Goal: Transaction & Acquisition: Purchase product/service

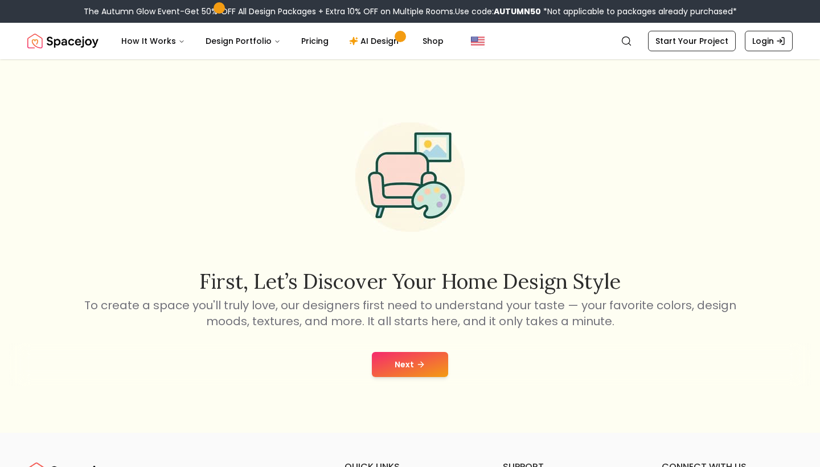
click at [437, 357] on button "Next" at bounding box center [410, 364] width 76 height 25
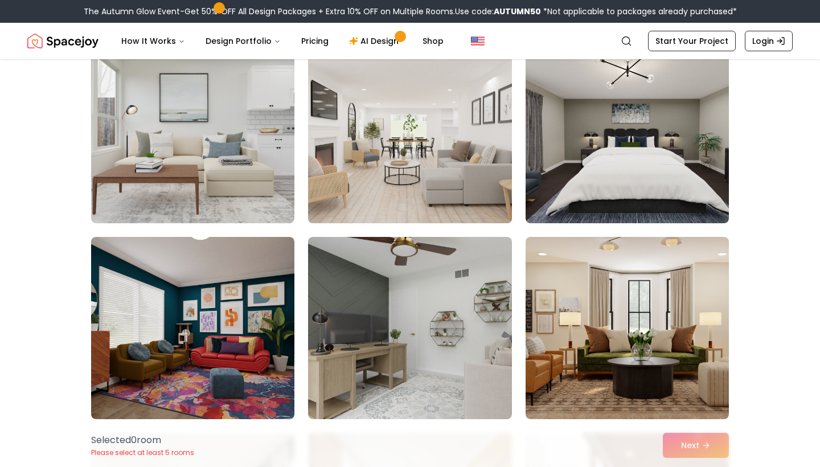
scroll to position [137, 0]
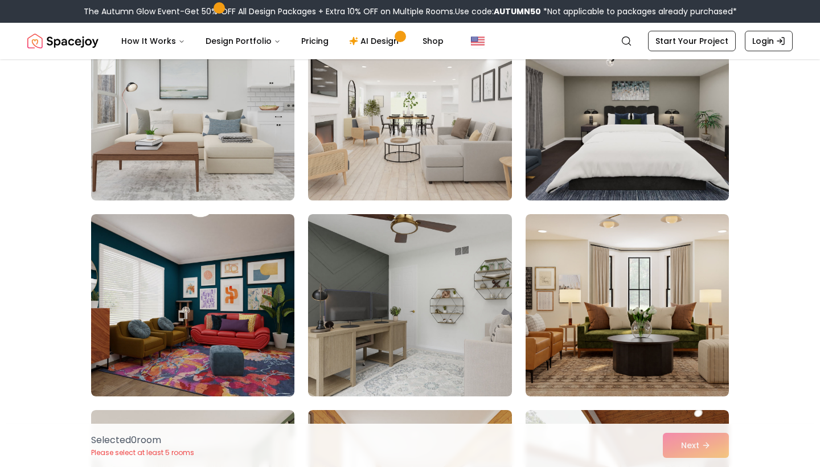
click at [423, 170] on img at bounding box center [410, 109] width 214 height 191
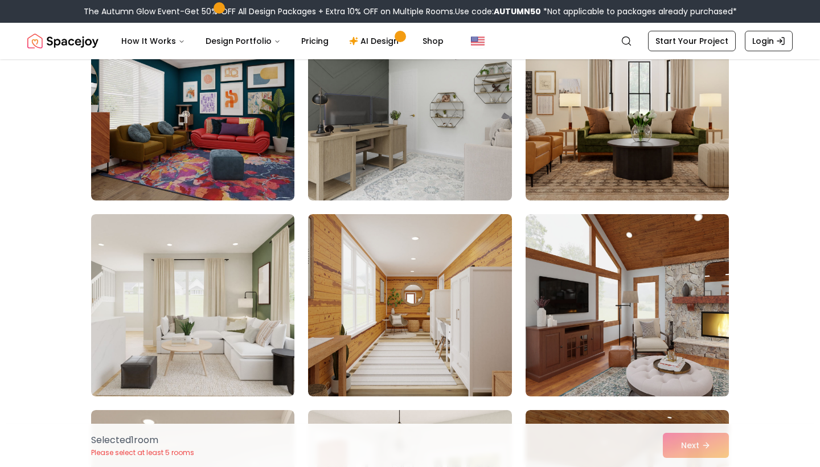
scroll to position [337, 0]
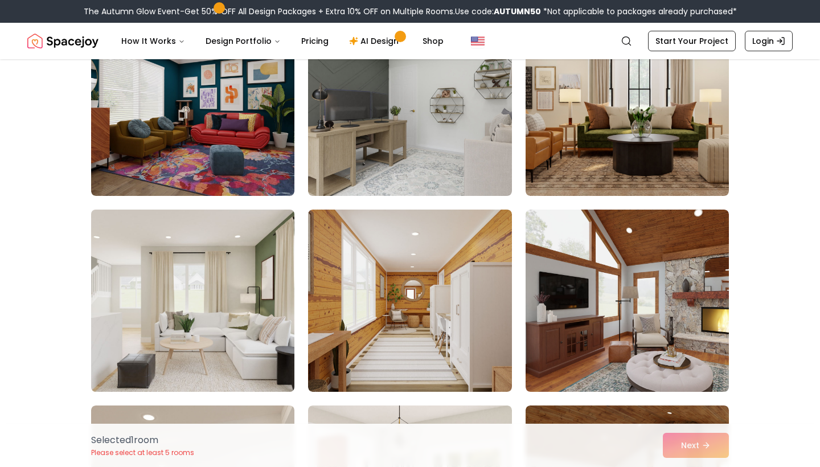
drag, startPoint x: 187, startPoint y: 356, endPoint x: 194, endPoint y: 352, distance: 7.9
click at [187, 356] on img at bounding box center [193, 300] width 214 height 191
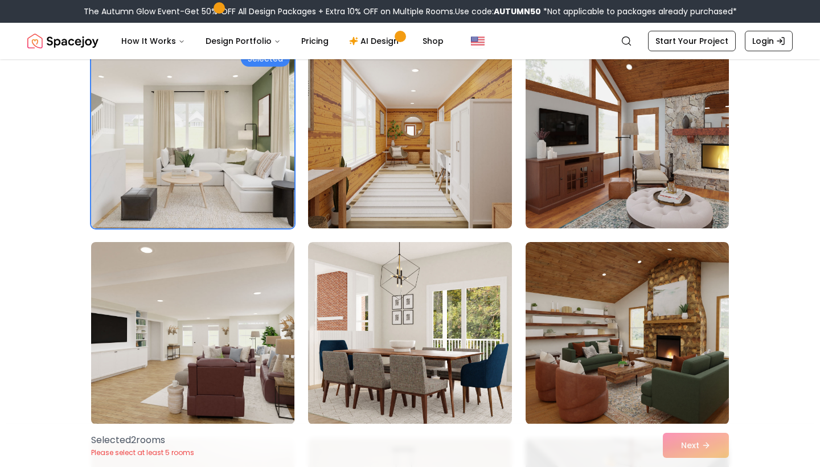
scroll to position [586, 0]
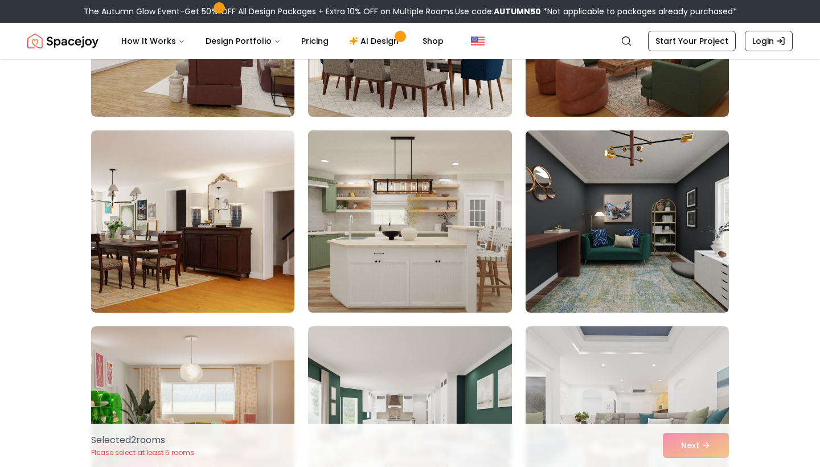
click at [345, 284] on img at bounding box center [410, 221] width 214 height 191
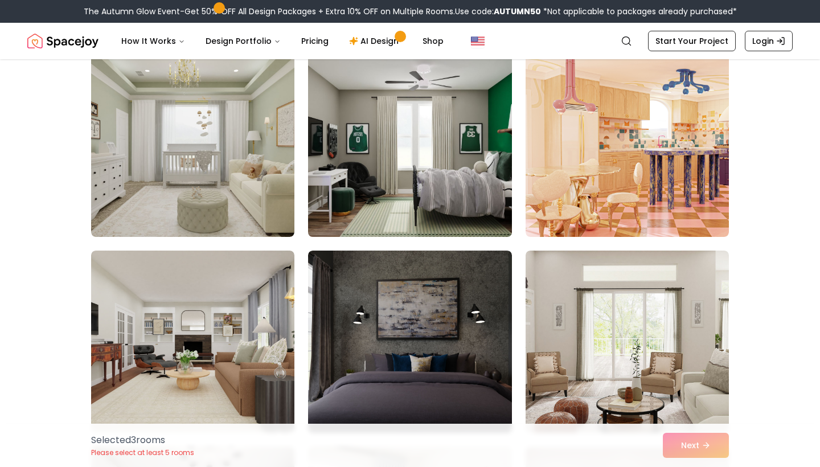
scroll to position [1277, 0]
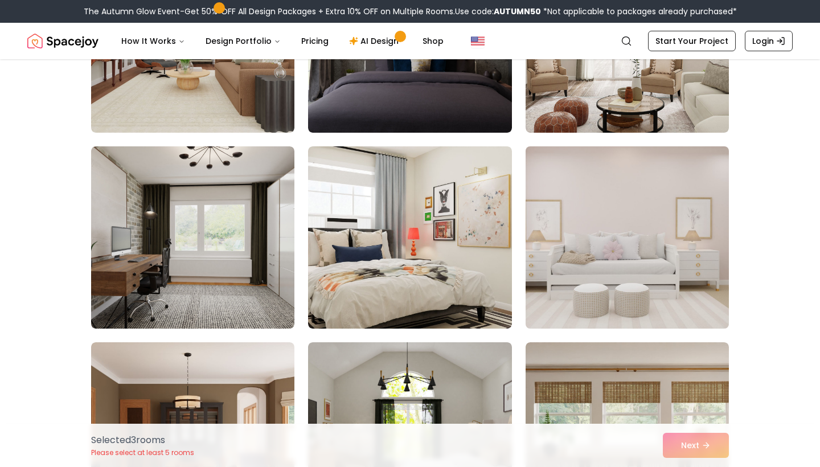
click at [624, 231] on img at bounding box center [628, 237] width 214 height 191
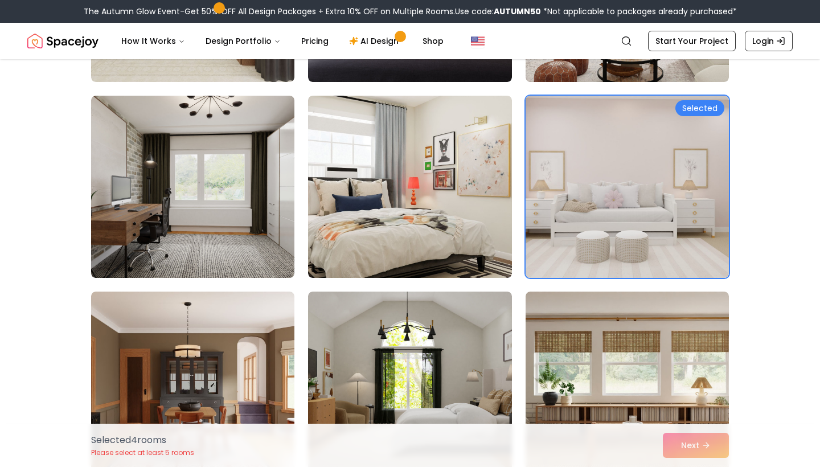
scroll to position [1778, 0]
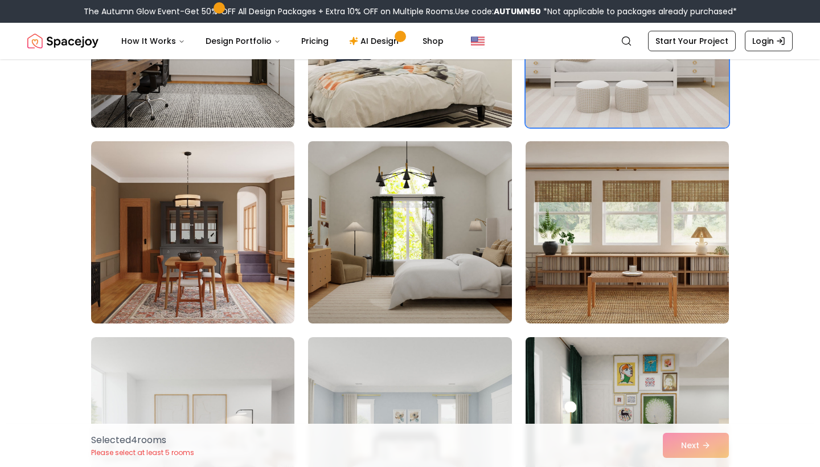
click at [419, 265] on img at bounding box center [410, 232] width 214 height 191
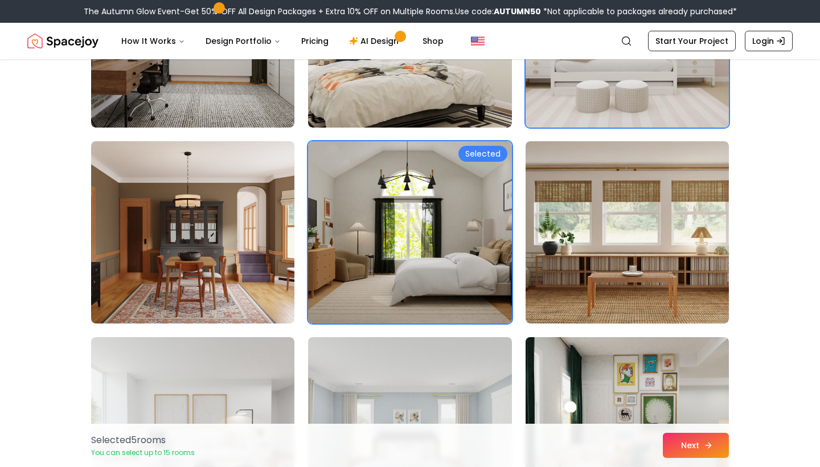
click at [676, 440] on button "Next" at bounding box center [696, 445] width 66 height 25
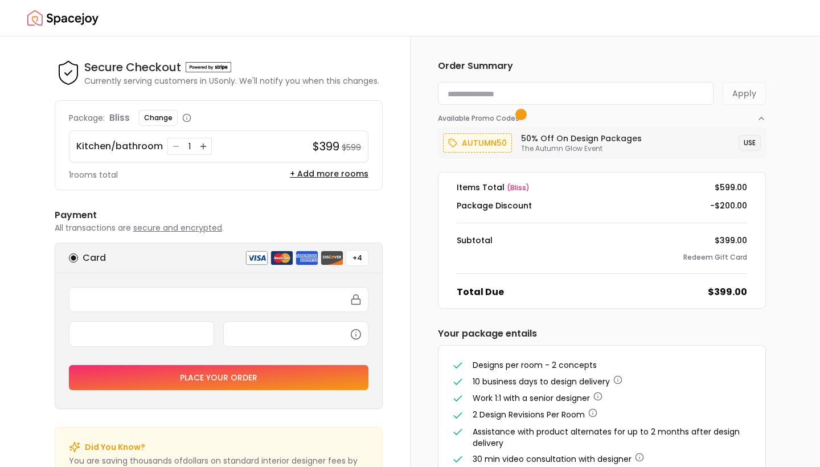
click at [742, 146] on button "USE" at bounding box center [750, 143] width 22 height 16
